Goal: Task Accomplishment & Management: Manage account settings

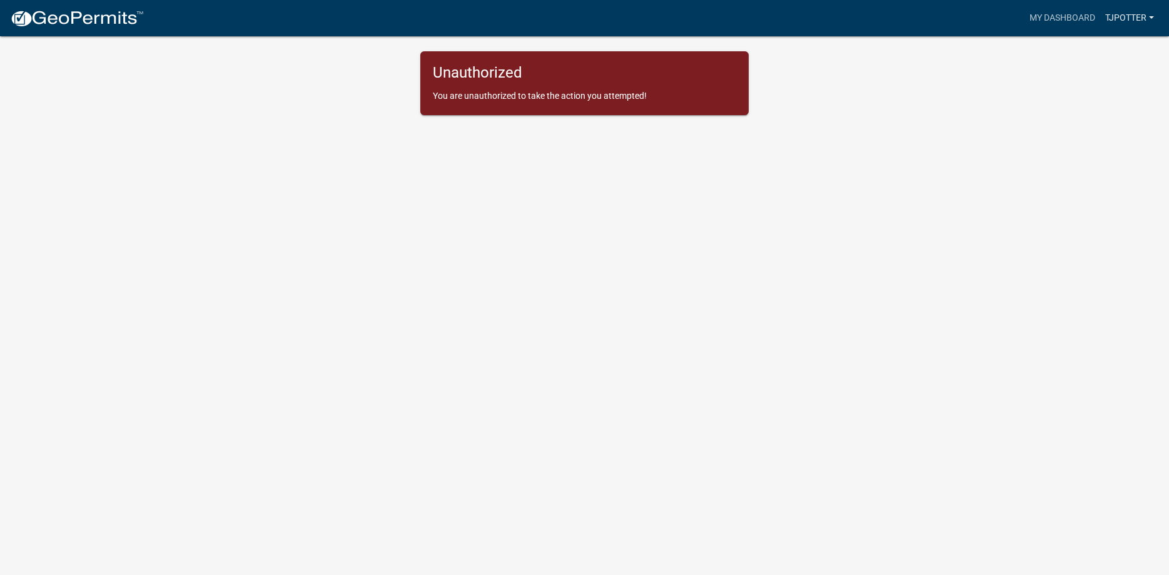
click at [1137, 14] on link "tjpotter" at bounding box center [1129, 18] width 59 height 24
click at [1102, 49] on link "Account" at bounding box center [1109, 51] width 100 height 30
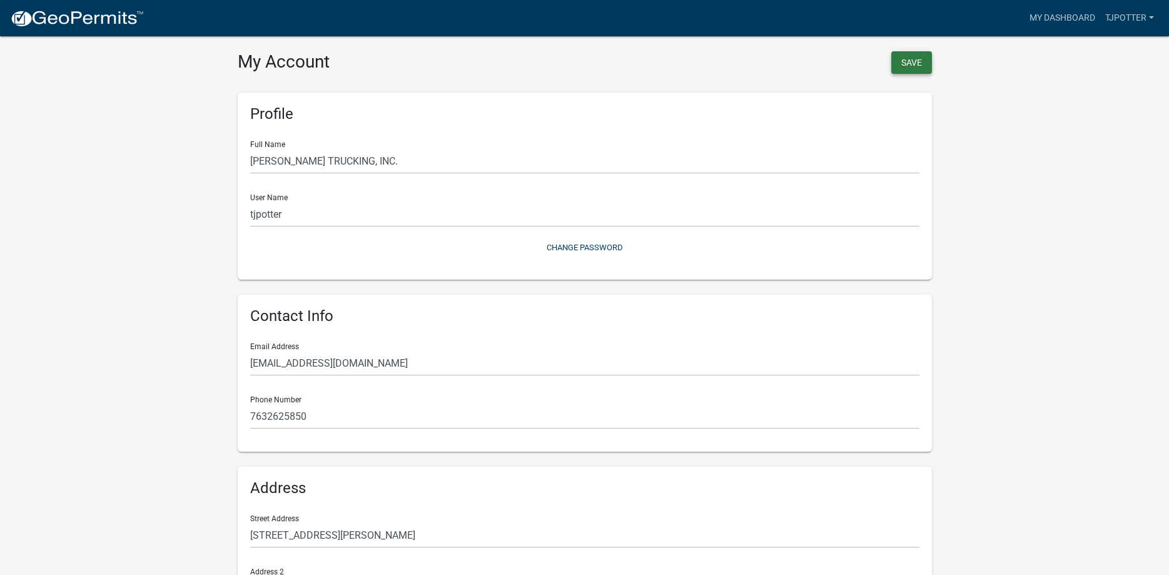
click at [919, 60] on button "Save" at bounding box center [911, 62] width 41 height 23
click at [1138, 15] on link "tjpotter" at bounding box center [1129, 18] width 59 height 24
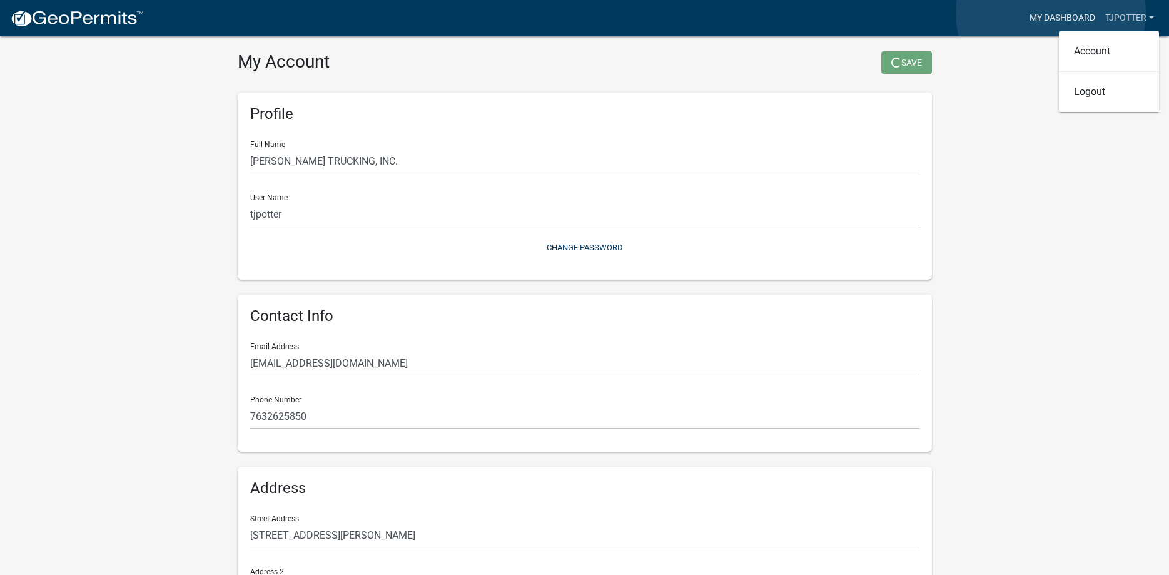
click at [1051, 13] on link "My Dashboard" at bounding box center [1063, 18] width 76 height 24
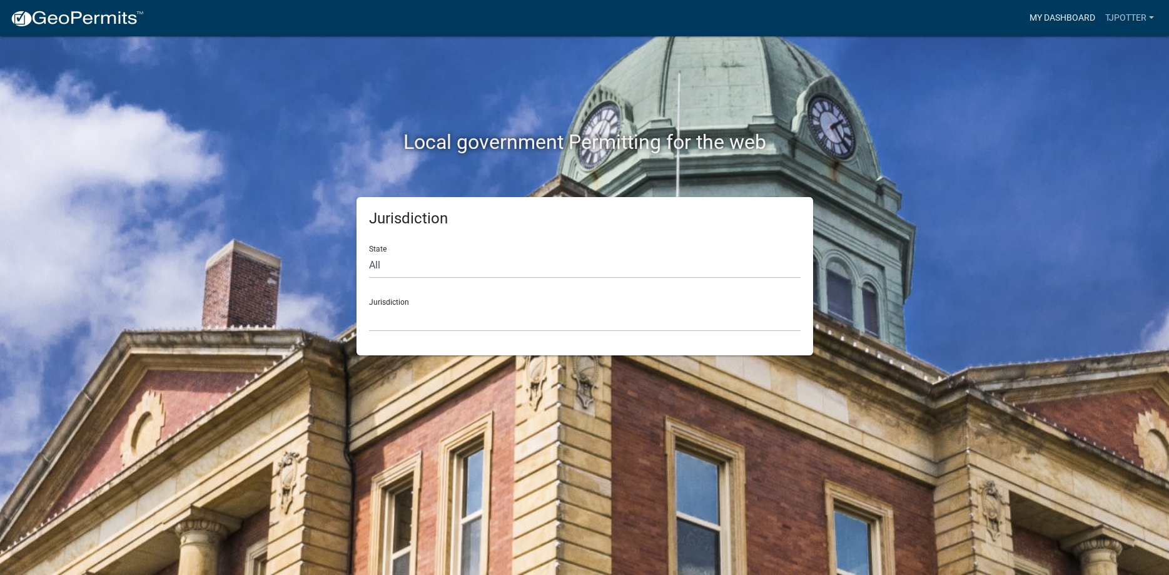
click at [1058, 13] on link "My Dashboard" at bounding box center [1063, 18] width 76 height 24
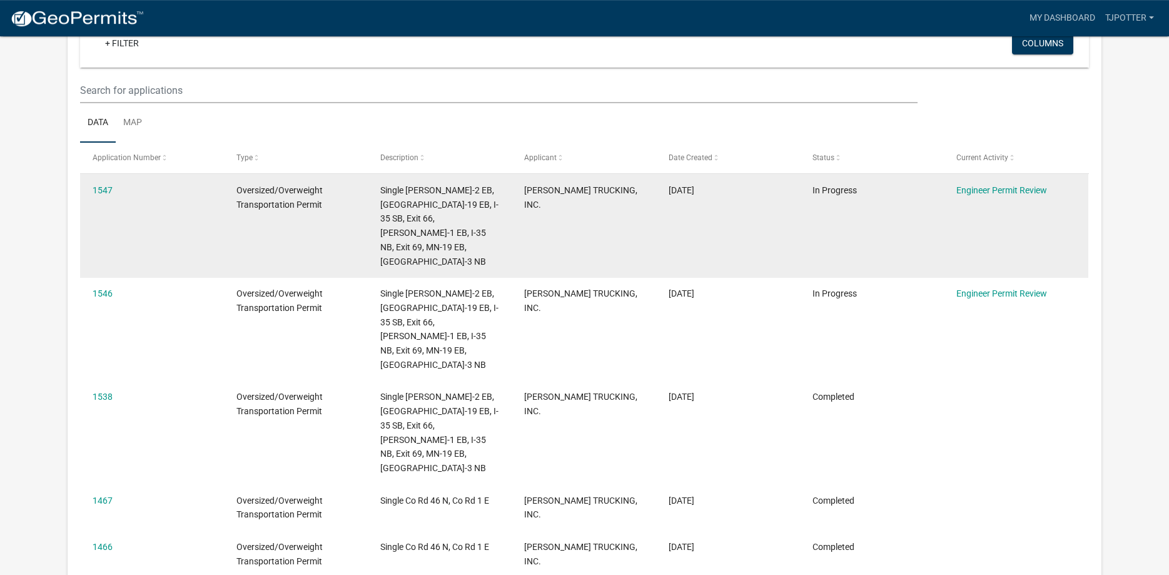
scroll to position [149, 0]
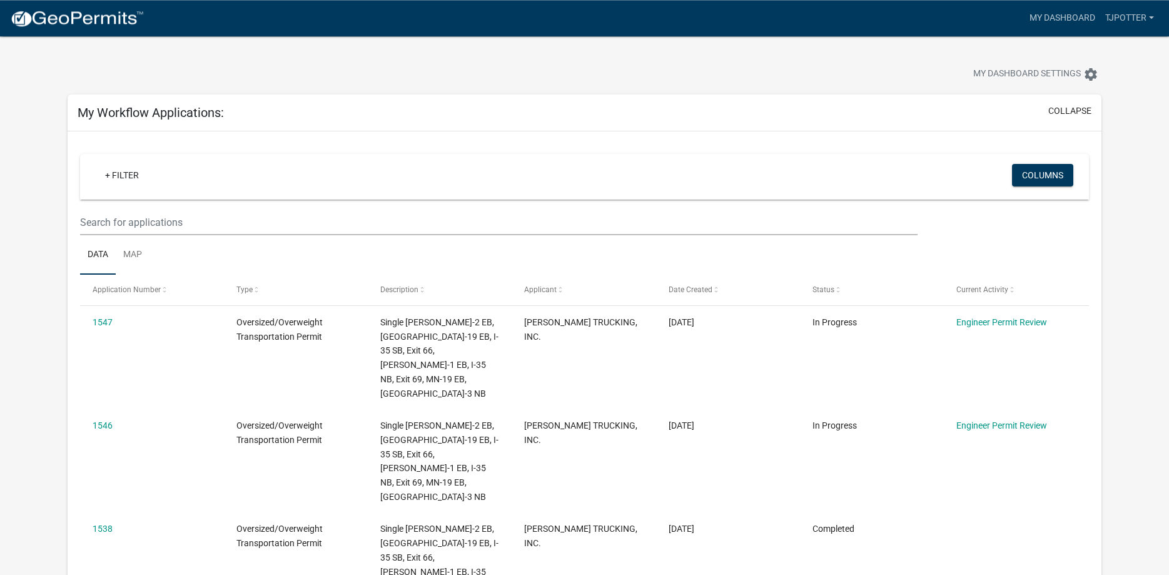
scroll to position [0, 0]
